Goal: Task Accomplishment & Management: Use online tool/utility

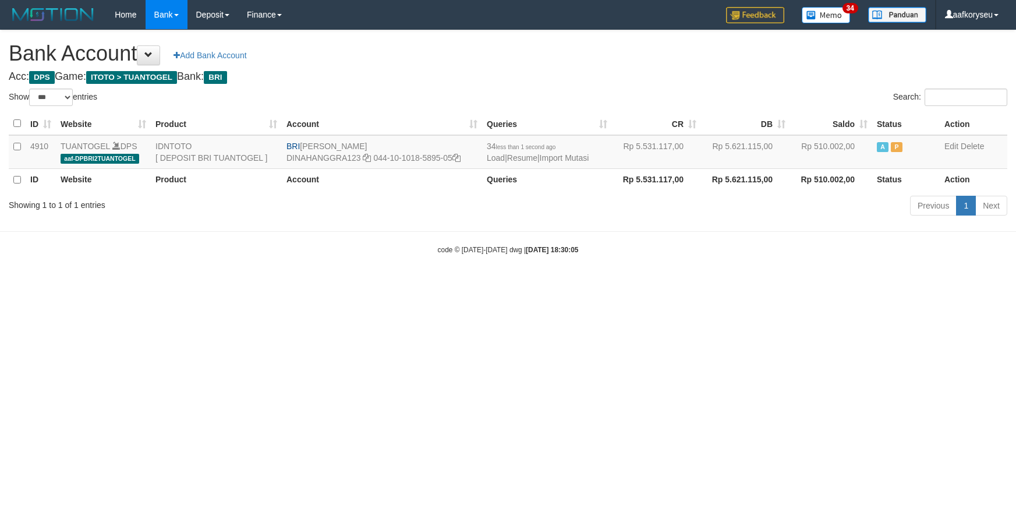
select select "***"
click at [584, 158] on link "Import Mutasi" at bounding box center [565, 157] width 50 height 9
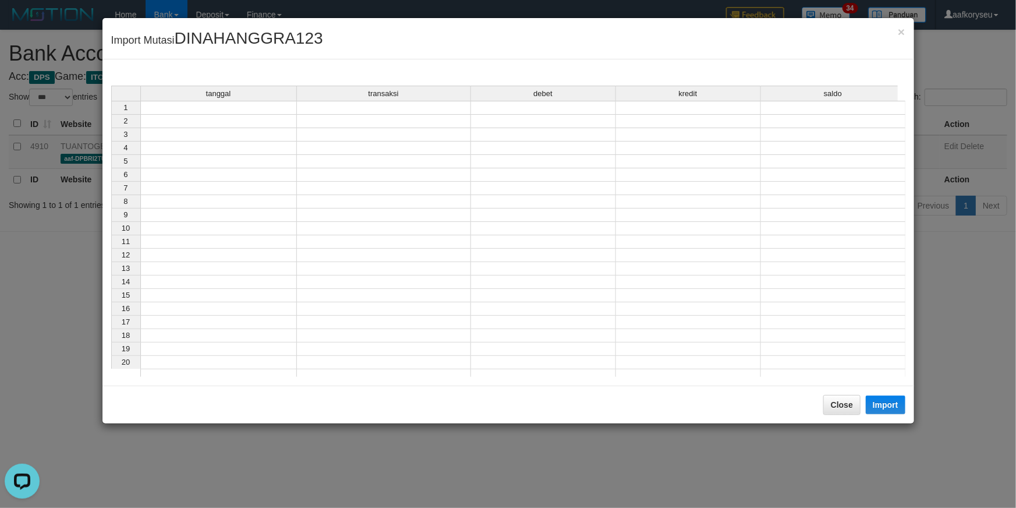
click at [203, 107] on td at bounding box center [218, 108] width 157 height 14
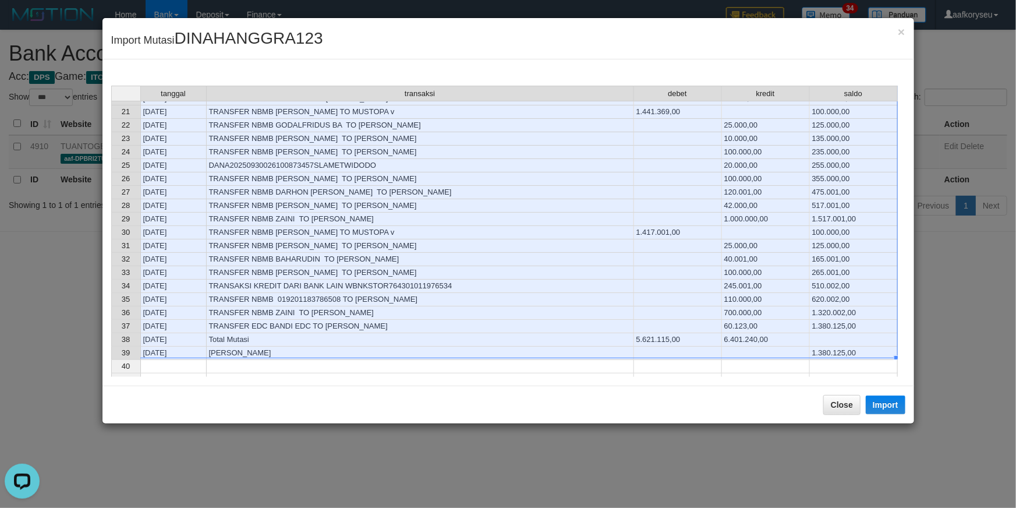
scroll to position [317, 0]
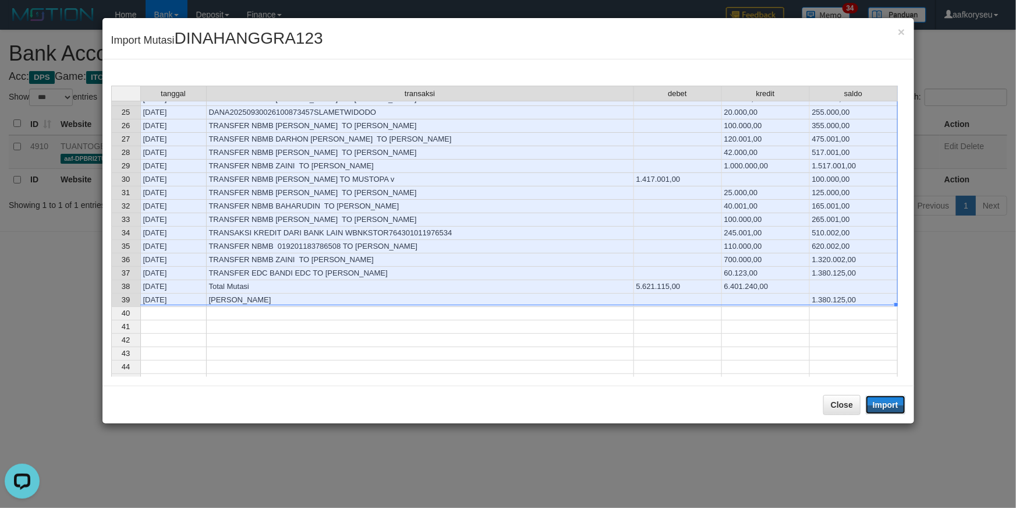
drag, startPoint x: 885, startPoint y: 408, endPoint x: 247, endPoint y: 169, distance: 680.9
click at [885, 408] on button "Import" at bounding box center [886, 404] width 40 height 19
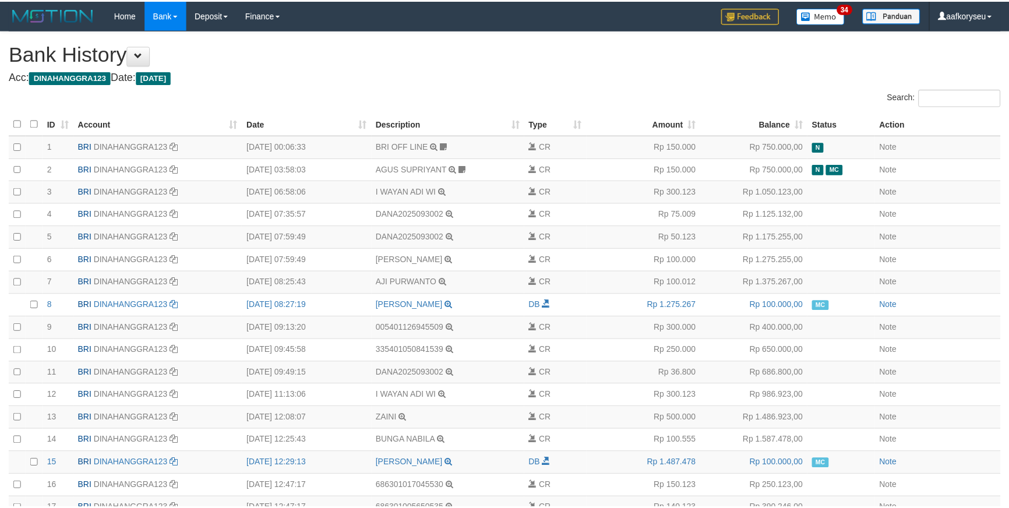
scroll to position [533, 0]
